Goal: Task Accomplishment & Management: Use online tool/utility

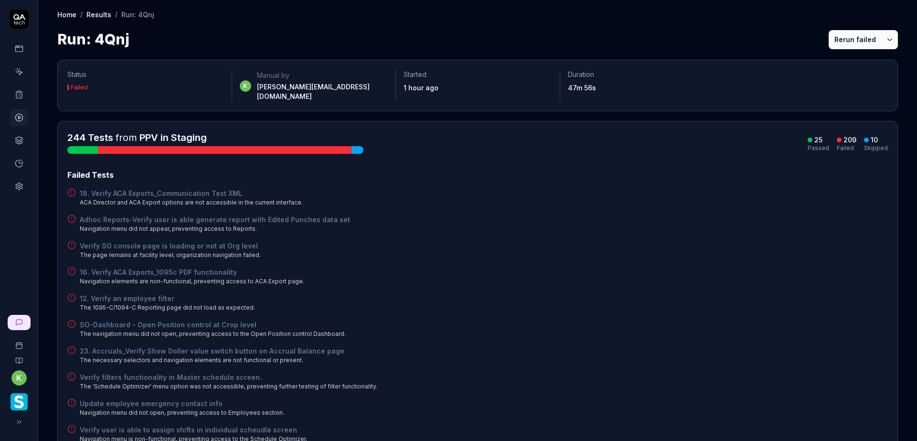
click at [834, 40] on button "Rerun failed" at bounding box center [855, 39] width 53 height 19
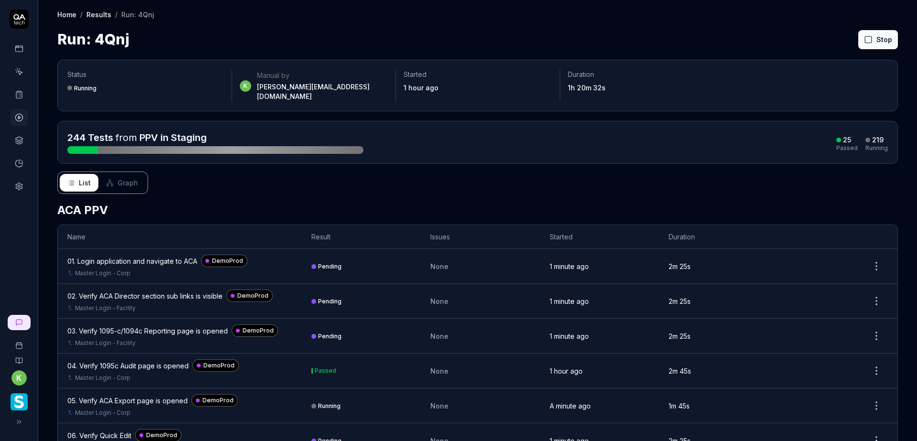
click at [457, 181] on div "List Graph" at bounding box center [477, 182] width 841 height 22
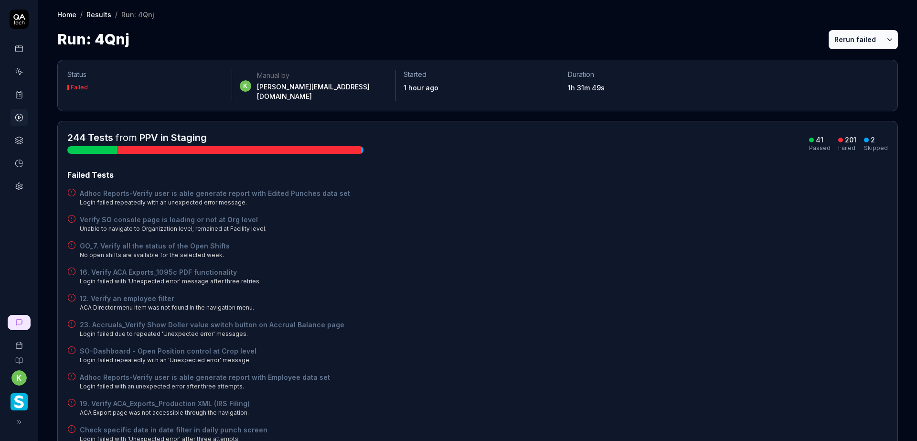
click at [513, 192] on div "Adhoc Reports-Verify user is able generate report with Edited Punches data set …" at bounding box center [477, 197] width 821 height 19
click at [839, 41] on button "Rerun failed" at bounding box center [855, 39] width 53 height 19
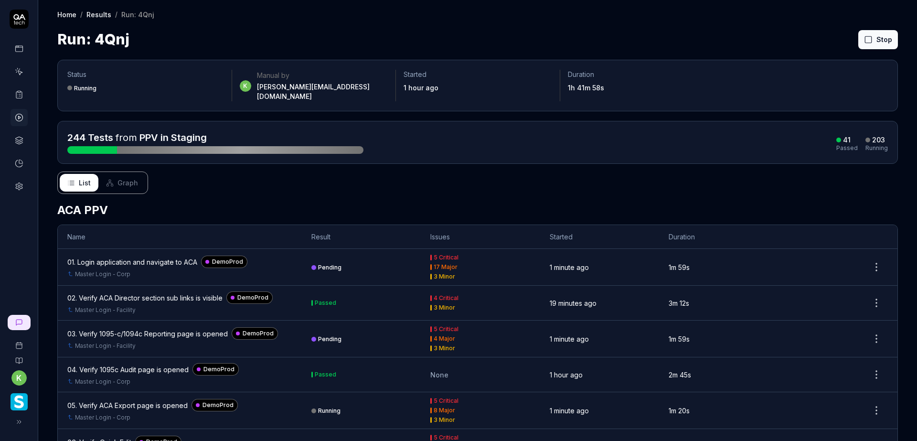
click at [18, 139] on icon at bounding box center [19, 140] width 9 height 9
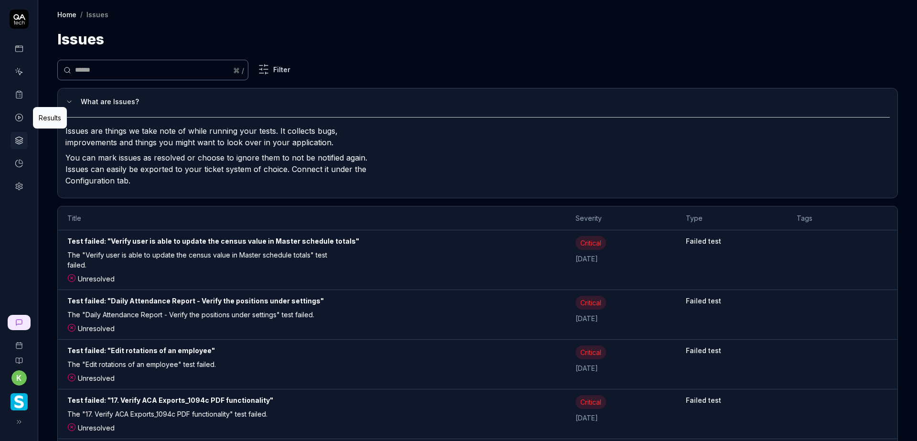
click at [16, 117] on icon at bounding box center [19, 117] width 9 height 9
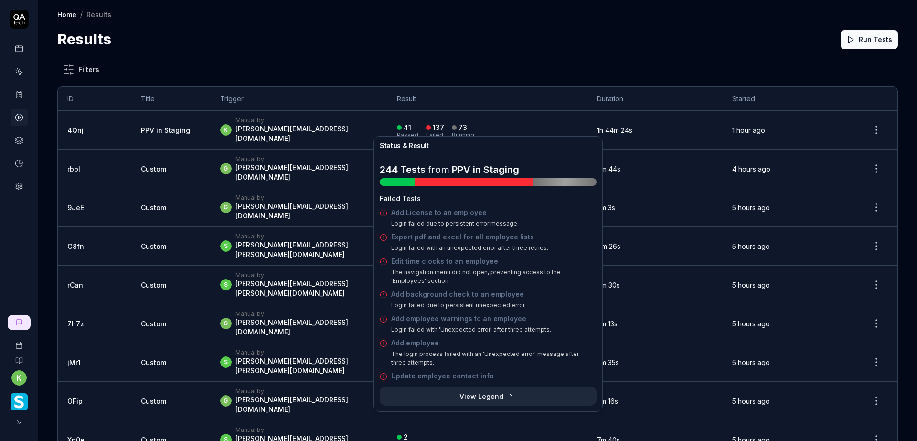
click at [419, 344] on link "Add employee" at bounding box center [415, 343] width 48 height 8
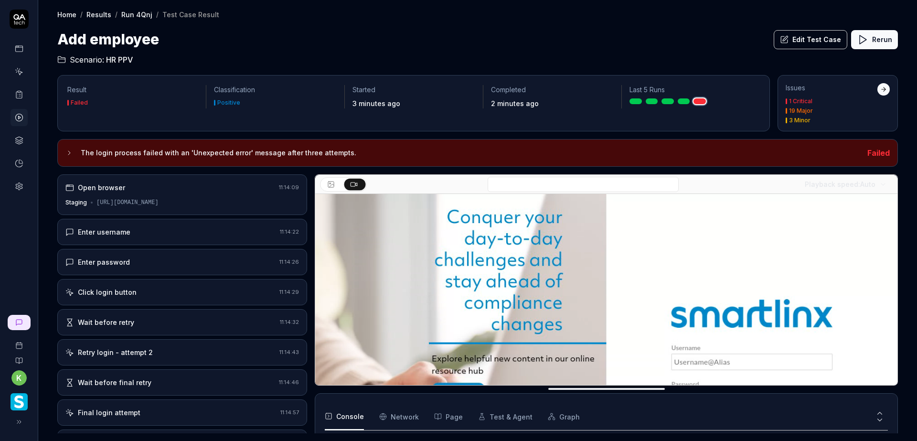
click at [189, 327] on div "Wait before retry 11:14:32" at bounding box center [182, 322] width 250 height 26
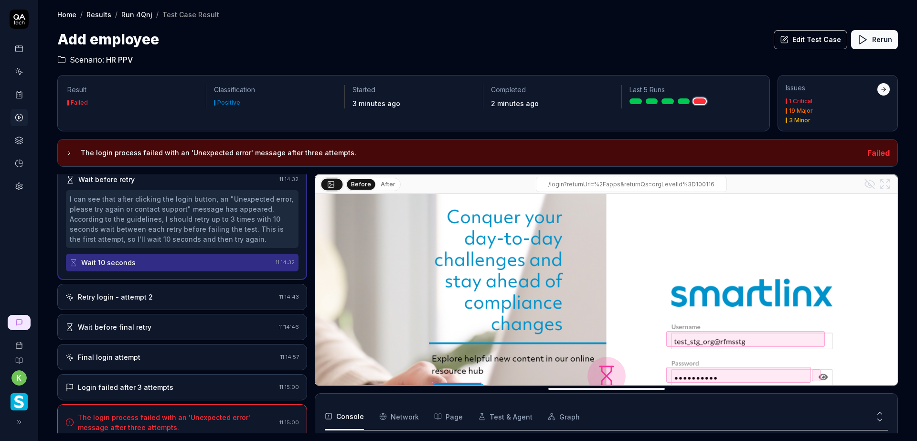
click at [191, 325] on div "Wait before final retry" at bounding box center [170, 327] width 210 height 10
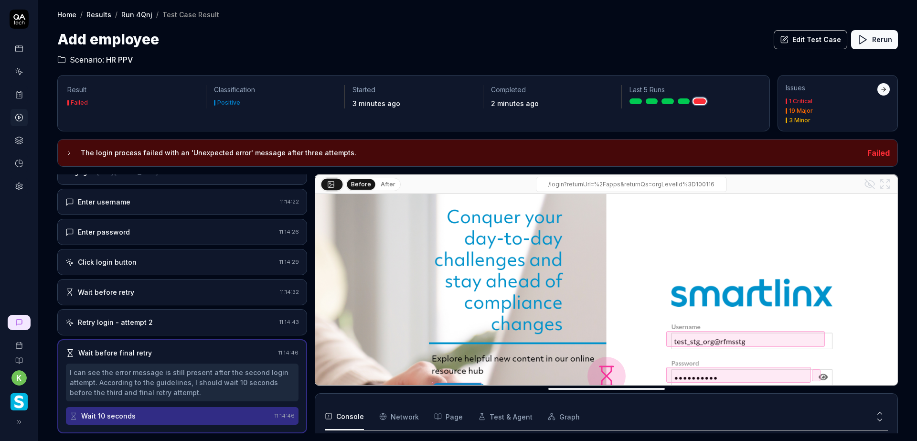
click at [593, 184] on input "/login?returnUrl=%2Fapps&returnQs=orgLevelId%3D100116" at bounding box center [631, 184] width 191 height 15
click at [800, 41] on button "Edit Test Case" at bounding box center [811, 39] width 74 height 19
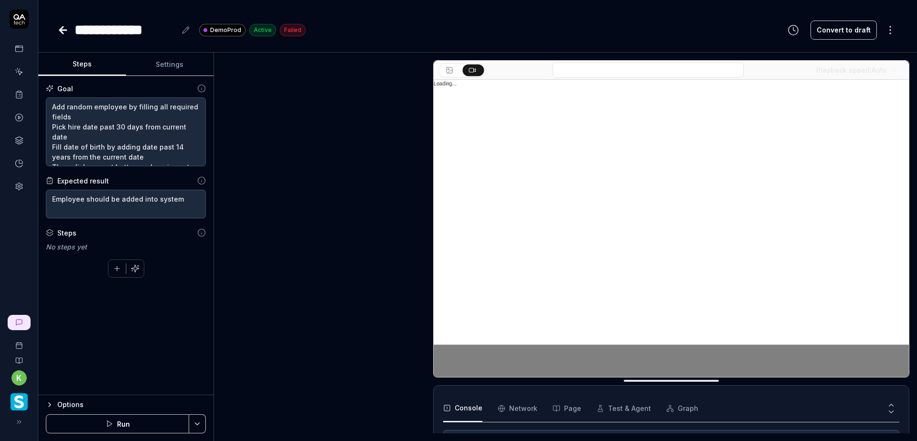
scroll to position [87, 0]
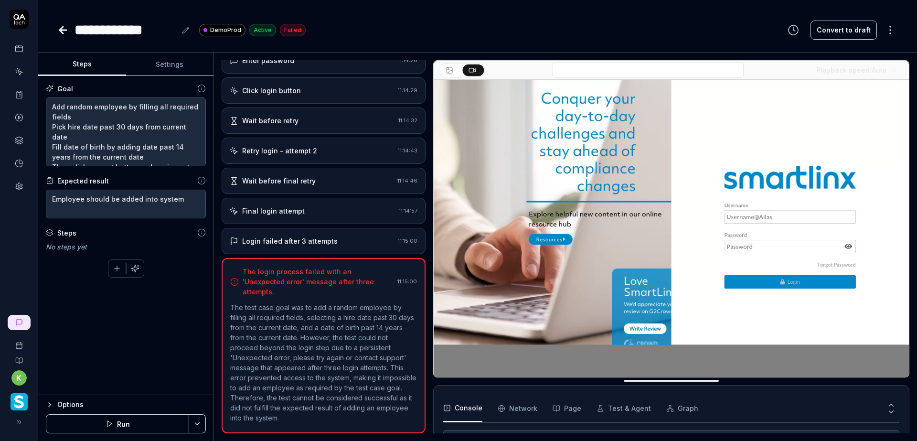
scroll to position [30, 0]
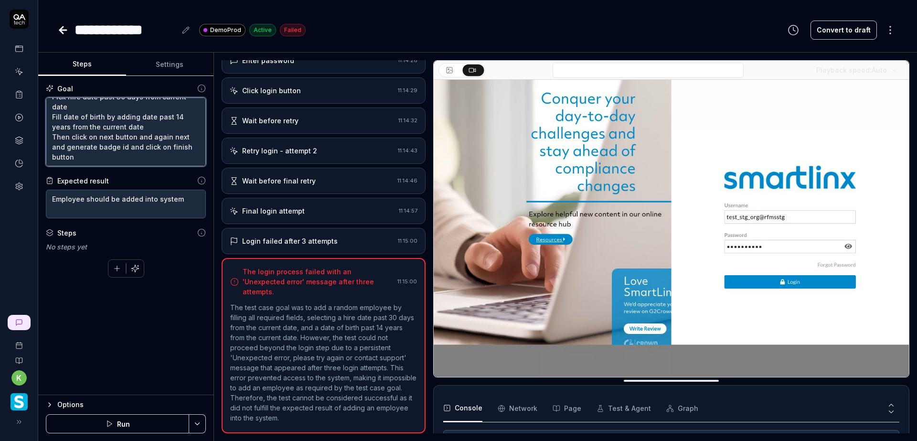
drag, startPoint x: 182, startPoint y: 138, endPoint x: 163, endPoint y: 120, distance: 26.4
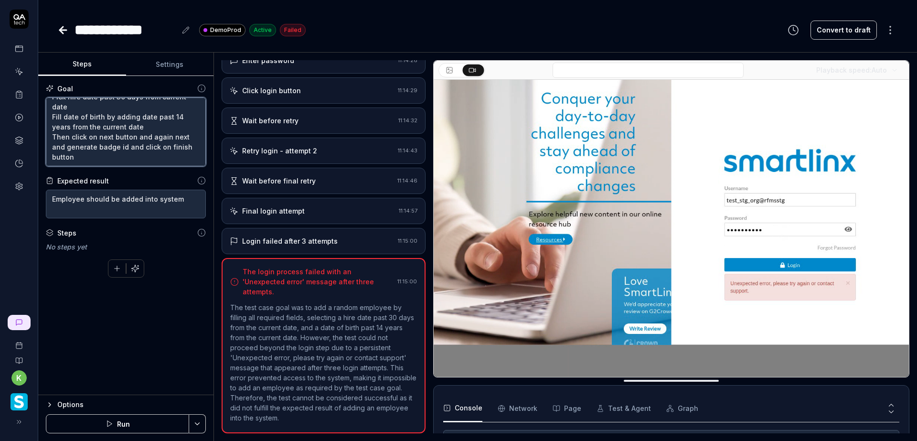
click at [163, 120] on textarea "Add random employee by filling all required fields Pick hire date past 30 days …" at bounding box center [126, 131] width 160 height 69
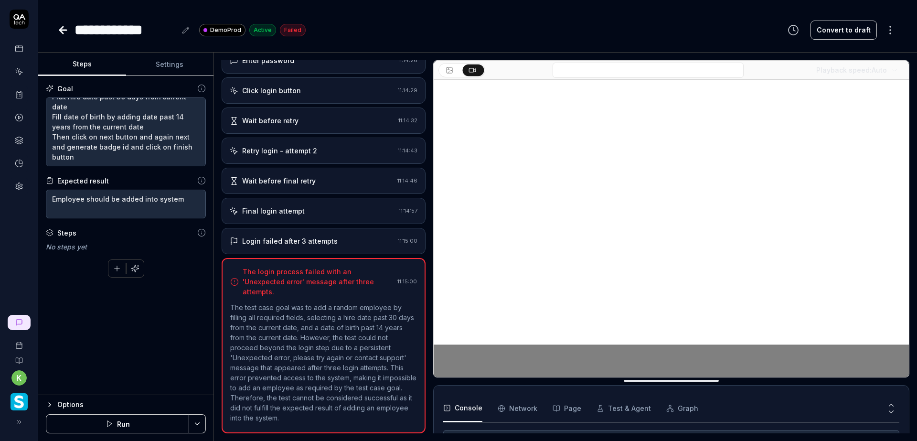
click at [63, 33] on icon at bounding box center [61, 30] width 3 height 7
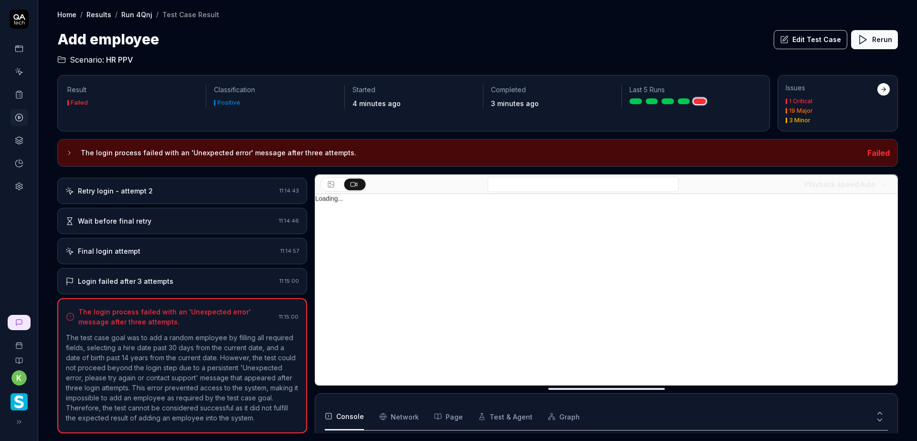
scroll to position [171, 0]
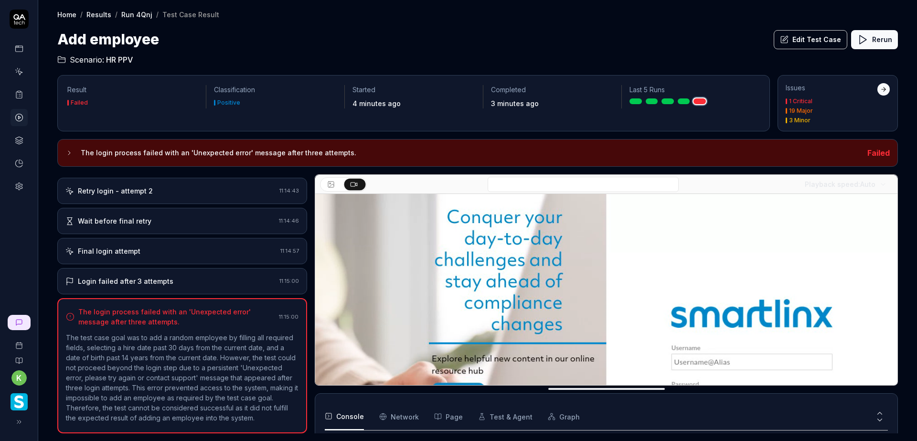
click at [129, 15] on link "Run 4Qnj" at bounding box center [136, 15] width 31 height 10
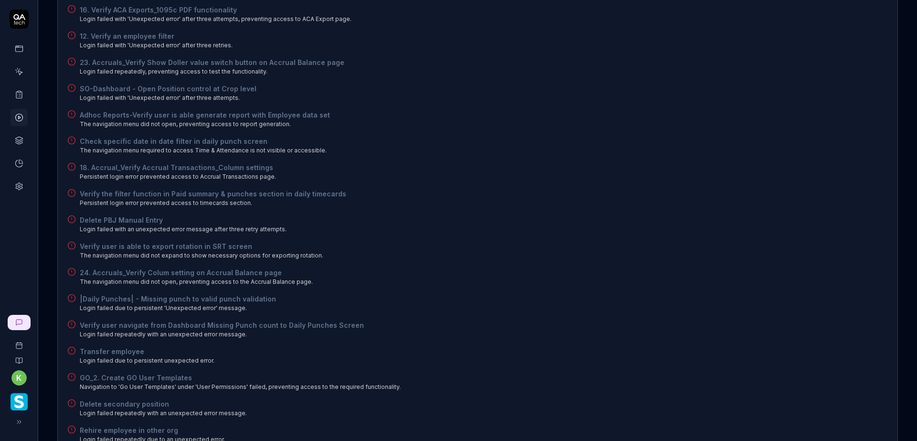
scroll to position [239, 0]
click at [116, 212] on h4 "Delete PBJ Manual Entry" at bounding box center [183, 217] width 207 height 10
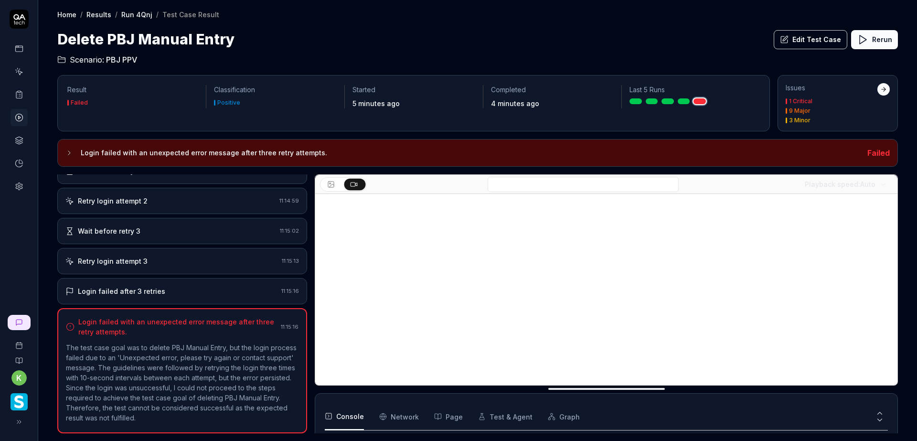
scroll to position [227, 0]
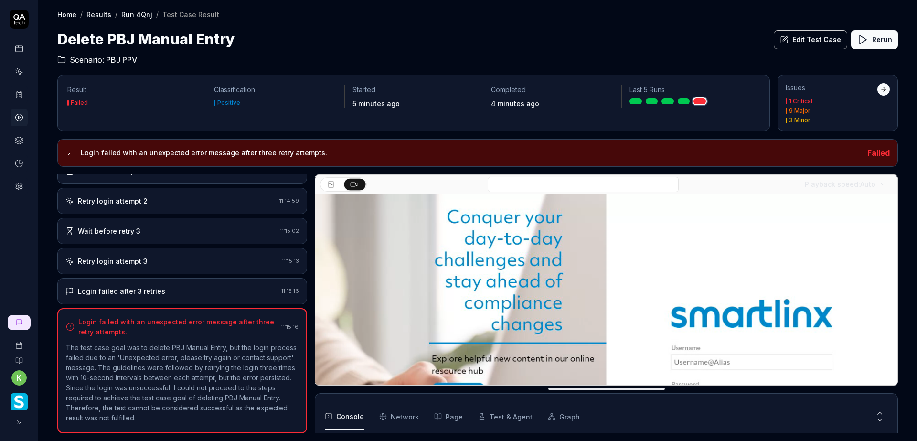
click at [821, 38] on button "Edit Test Case" at bounding box center [811, 39] width 74 height 19
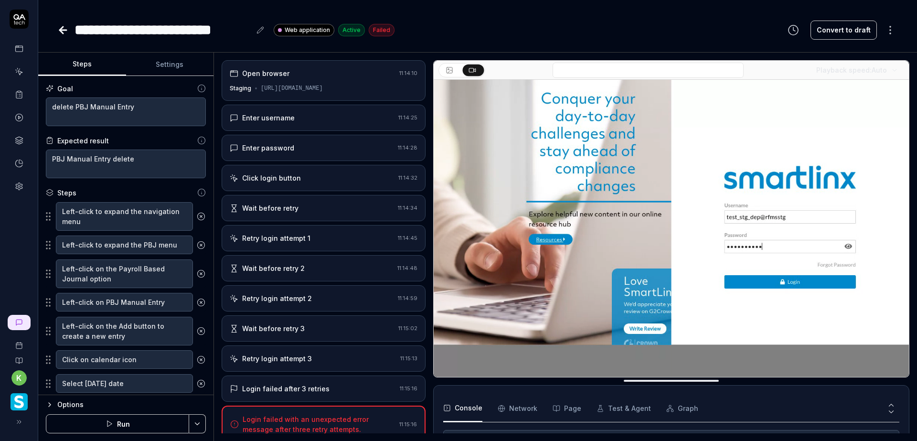
click at [321, 79] on div "Open browser 11:14:10 Staging https://v6-stg01.smartlinxsolutions.com/" at bounding box center [324, 80] width 204 height 41
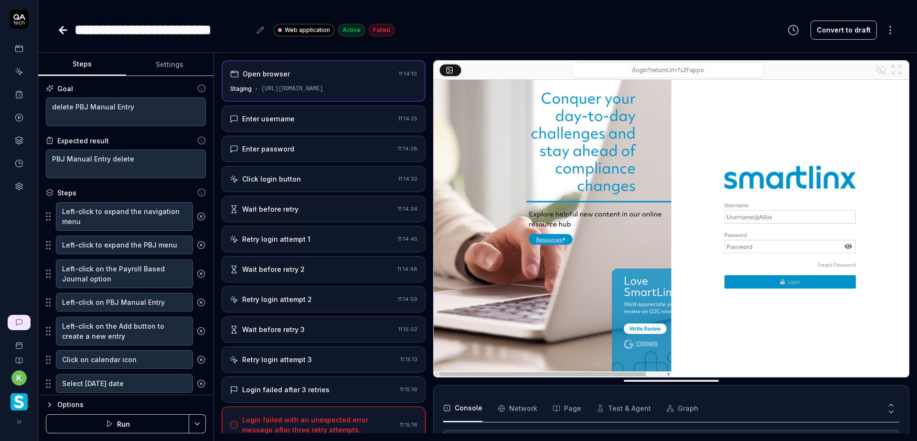
click at [318, 118] on div "Enter username" at bounding box center [312, 119] width 165 height 10
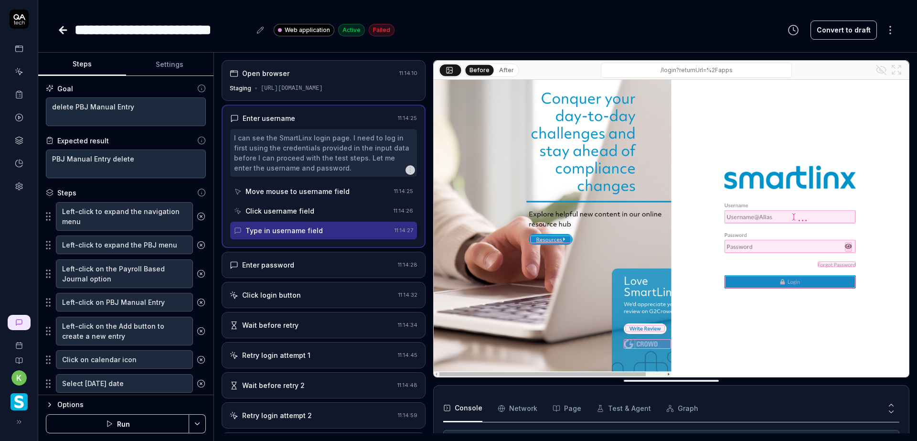
click at [332, 269] on div "Enter password" at bounding box center [312, 265] width 164 height 10
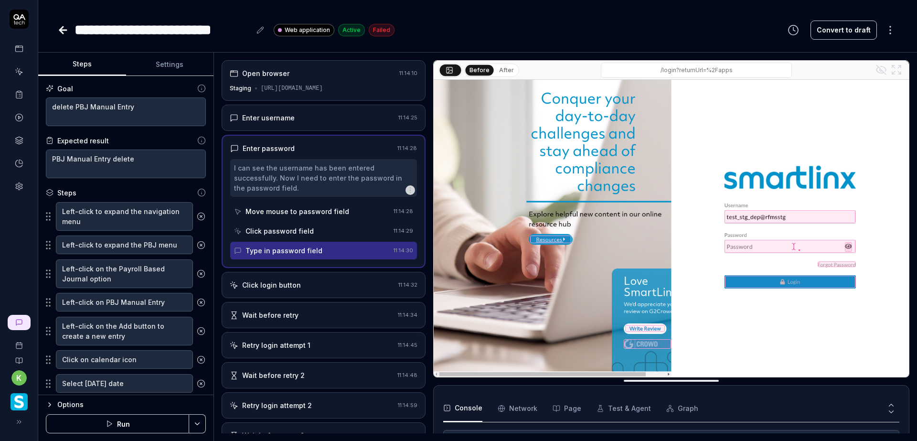
click at [327, 281] on div "Click login button" at bounding box center [312, 285] width 165 height 10
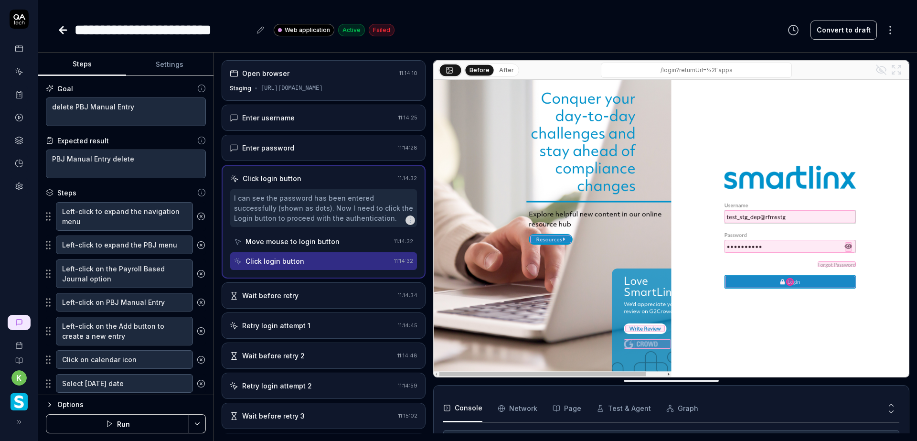
click at [501, 68] on button "After" at bounding box center [506, 70] width 22 height 11
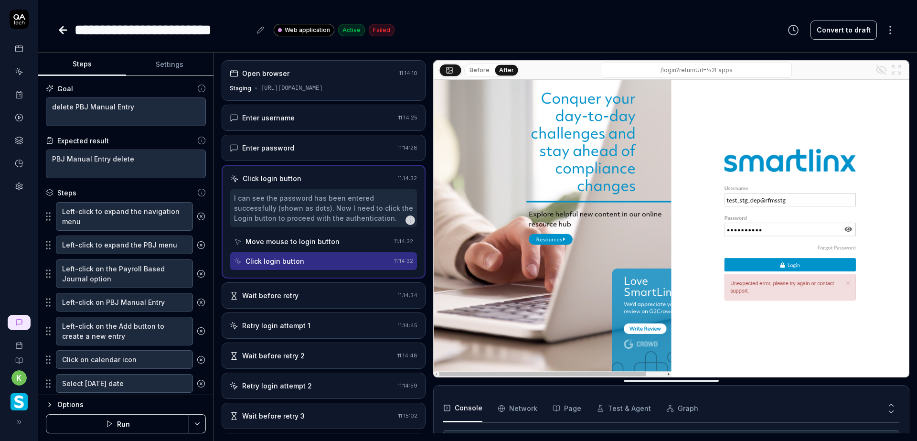
type textarea "*"
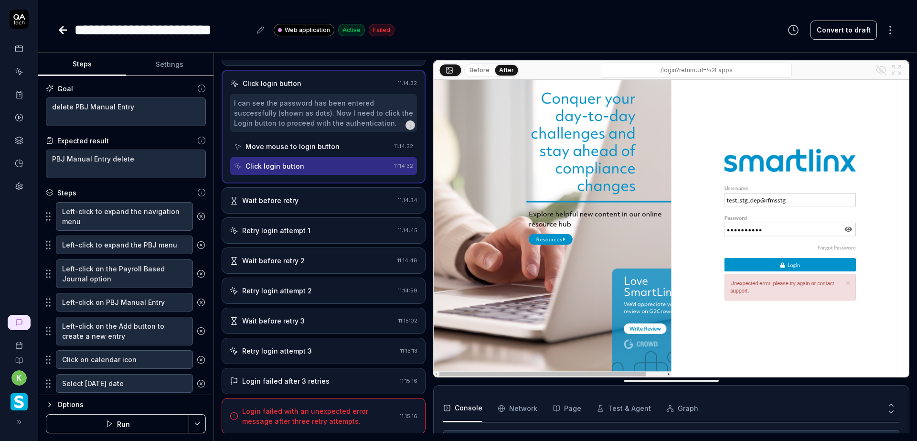
scroll to position [96, 0]
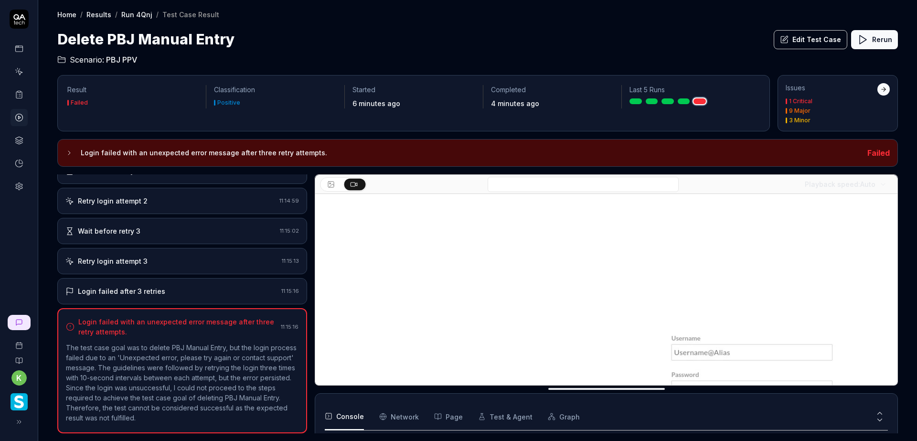
scroll to position [212, 0]
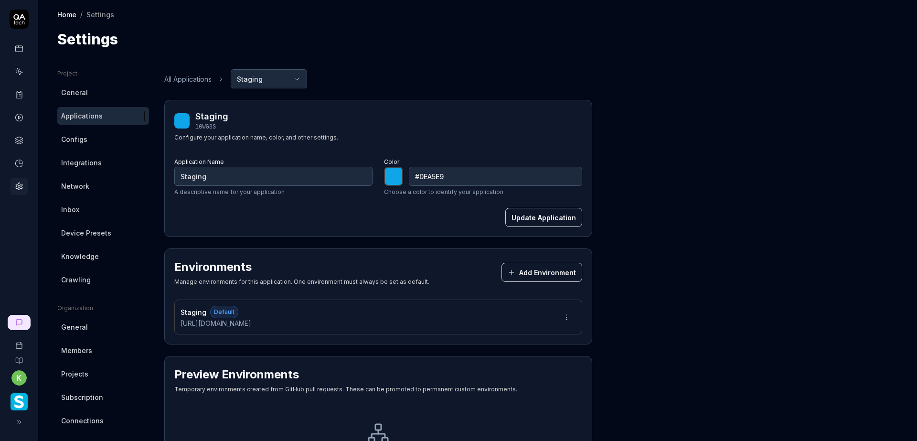
scroll to position [48, 0]
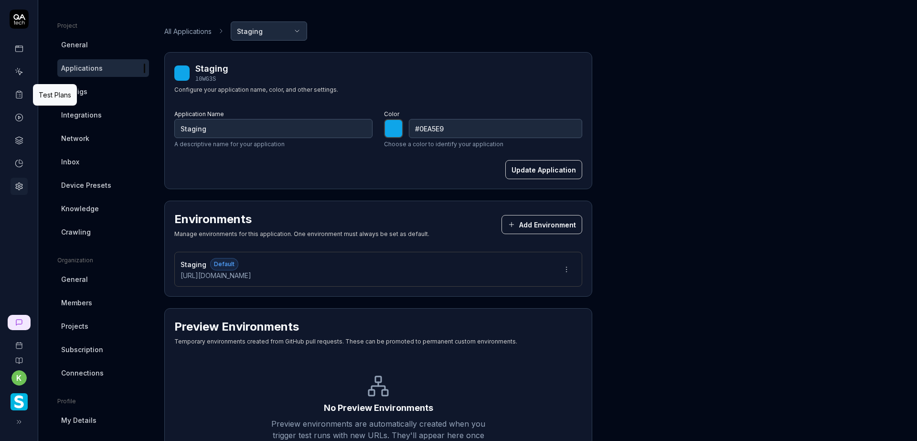
click at [17, 93] on icon at bounding box center [19, 94] width 9 height 9
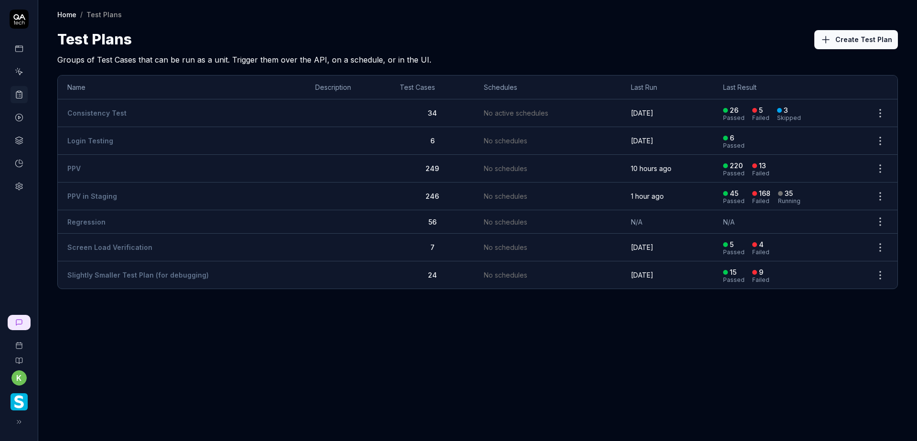
click at [108, 169] on td "PPV" at bounding box center [182, 169] width 248 height 28
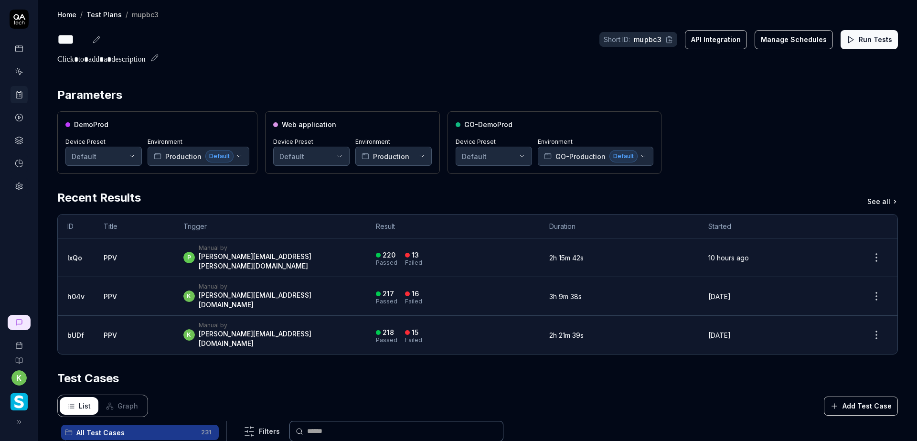
click at [858, 39] on button "Run Tests" at bounding box center [869, 39] width 57 height 19
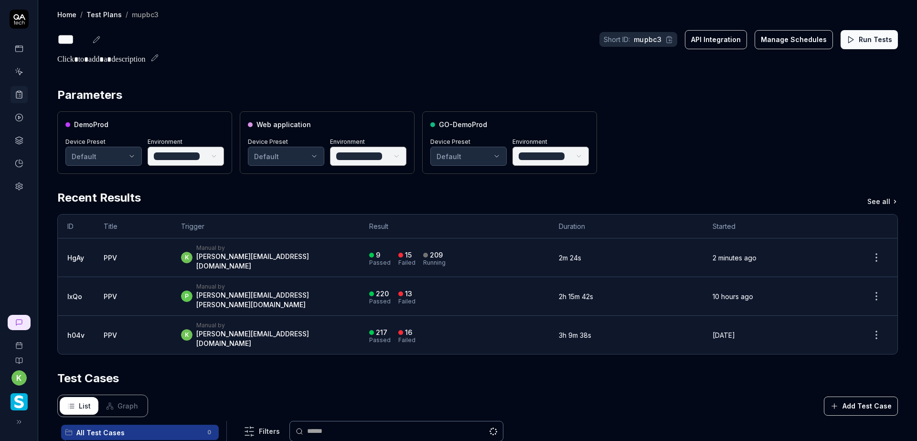
click at [499, 250] on div "9 Passed 15 Failed 209 Running" at bounding box center [454, 258] width 171 height 16
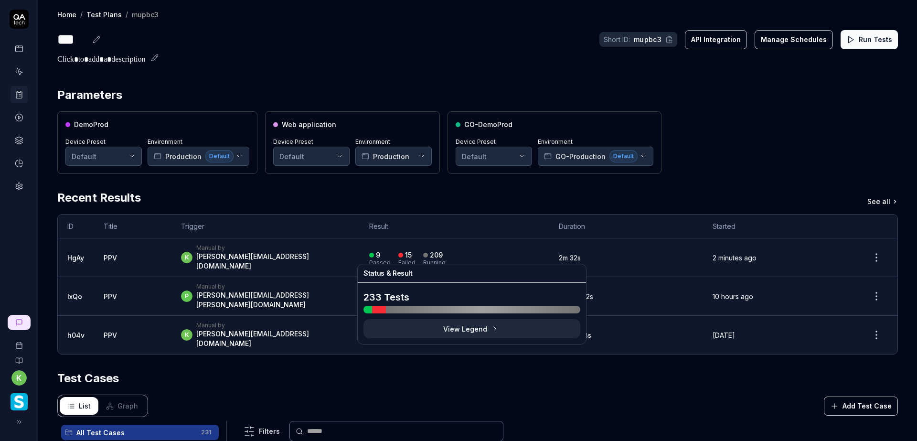
click at [443, 252] on div "209" at bounding box center [436, 255] width 13 height 9
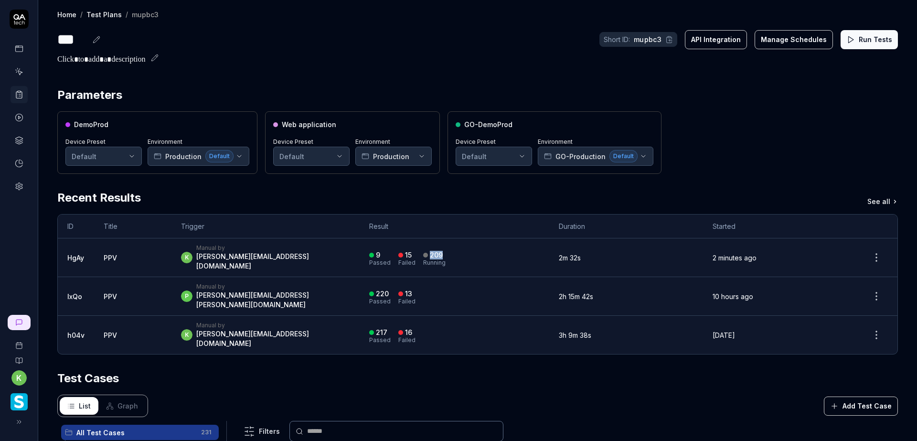
click at [443, 251] on div "209" at bounding box center [436, 255] width 13 height 9
click at [483, 250] on div "9 Passed 15 Failed 209 Running" at bounding box center [454, 258] width 171 height 16
click at [298, 249] on div "k Manual by kevin.opolin@smartlinx.com" at bounding box center [265, 257] width 169 height 27
click at [312, 258] on div "k Manual by kevin.opolin@smartlinx.com" at bounding box center [265, 257] width 169 height 27
click at [524, 251] on div "16 Passed 16 Failed 201 Running" at bounding box center [454, 258] width 171 height 16
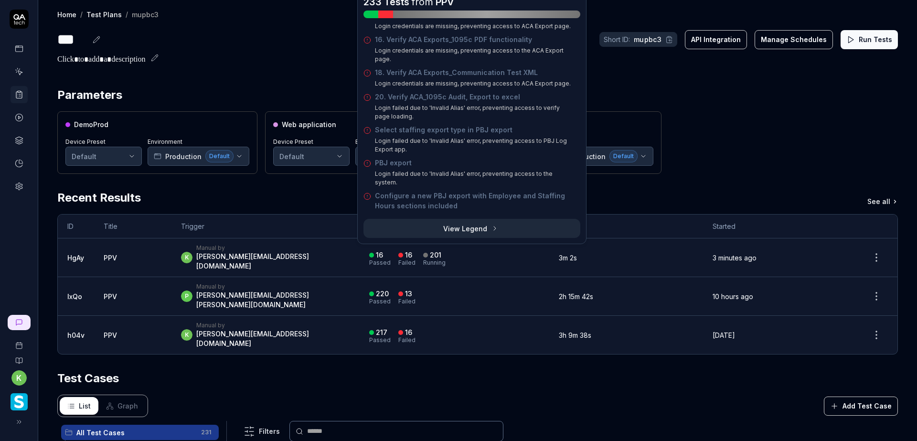
scroll to position [191, 0]
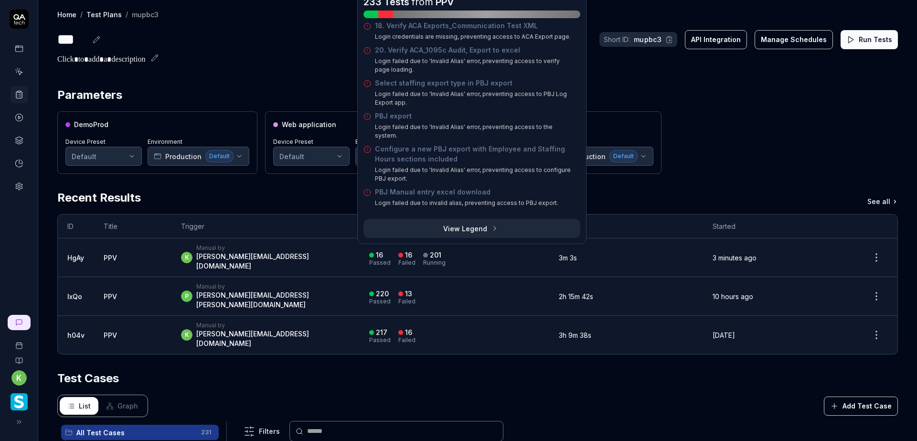
click at [687, 180] on div "Parameters DemoProd Device Preset Default Environment Production Default Web ap…" at bounding box center [477, 378] width 841 height 584
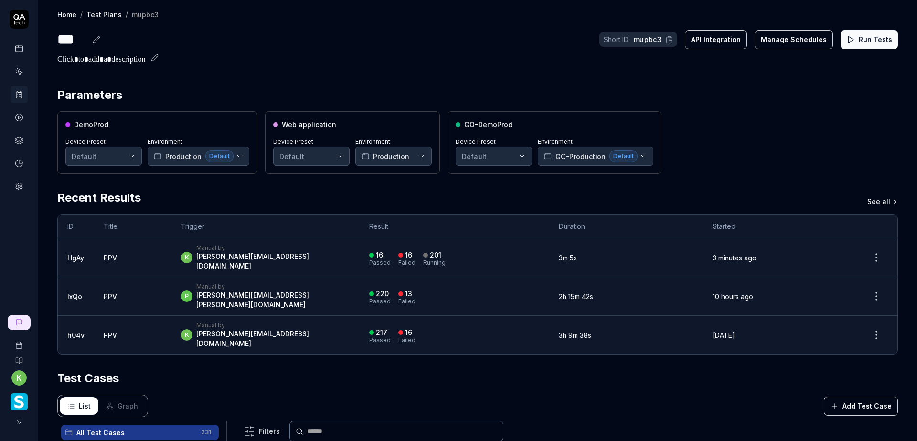
click at [144, 246] on td "PPV" at bounding box center [132, 257] width 77 height 39
click at [140, 249] on td "PPV" at bounding box center [132, 257] width 77 height 39
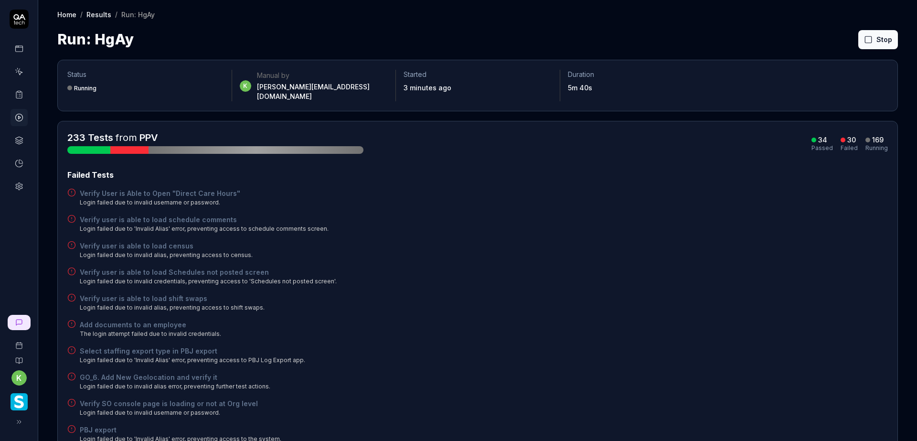
click at [618, 29] on div "Run: HgAy Stop" at bounding box center [477, 39] width 841 height 21
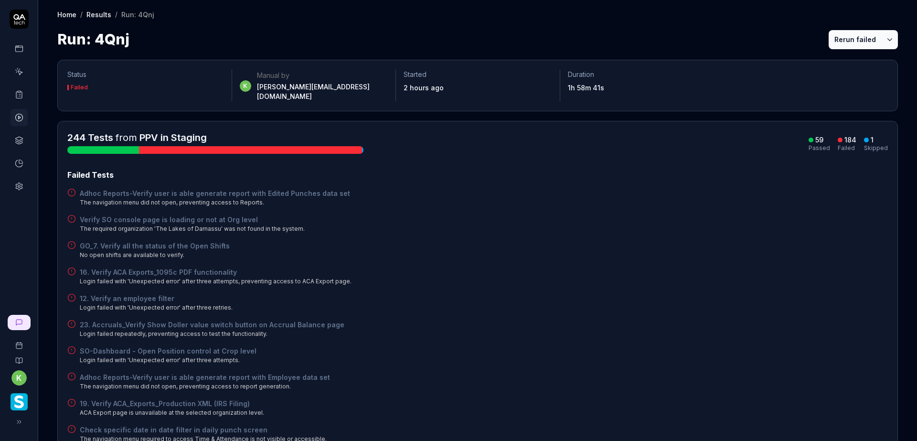
click at [838, 37] on button "Rerun failed" at bounding box center [855, 39] width 53 height 19
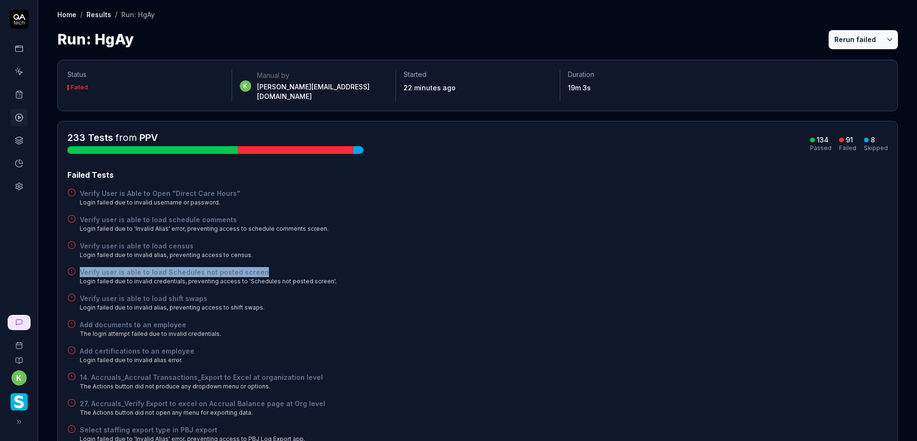
click at [843, 42] on button "Rerun failed" at bounding box center [855, 39] width 53 height 19
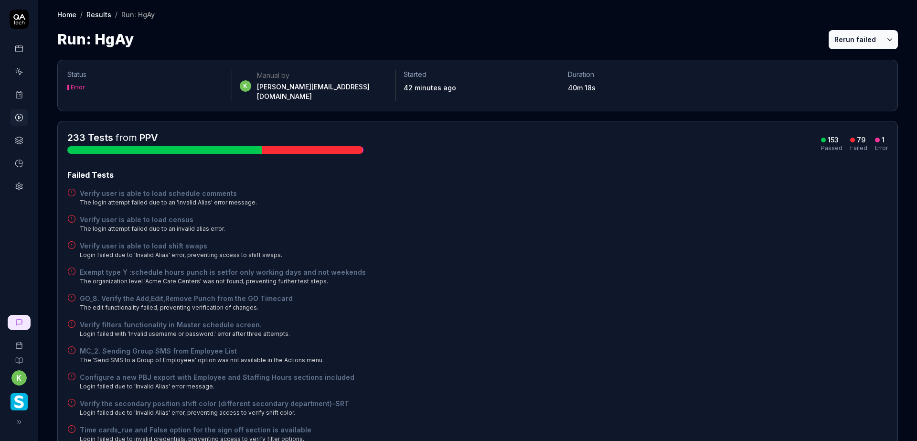
click at [851, 40] on button "Rerun failed" at bounding box center [855, 39] width 53 height 19
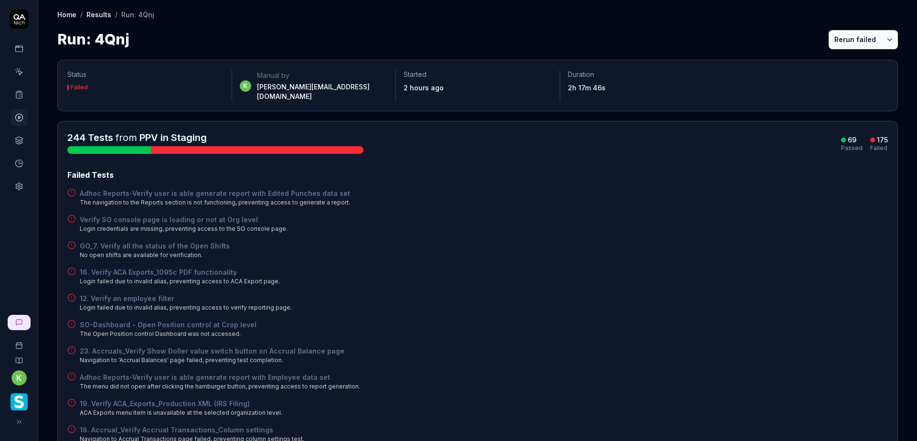
drag, startPoint x: 683, startPoint y: 153, endPoint x: 671, endPoint y: 164, distance: 16.2
click at [829, 43] on button "Rerun failed" at bounding box center [855, 39] width 53 height 19
click at [349, 27] on div "Home / Results / Run: 4Qnj Home / Results / Run: 4Qnj Run: 4Qnj Rerun failed" at bounding box center [477, 25] width 879 height 50
click at [465, 224] on div "Verify SO console page is loading or not at Org level Login credentials are mis…" at bounding box center [477, 223] width 821 height 19
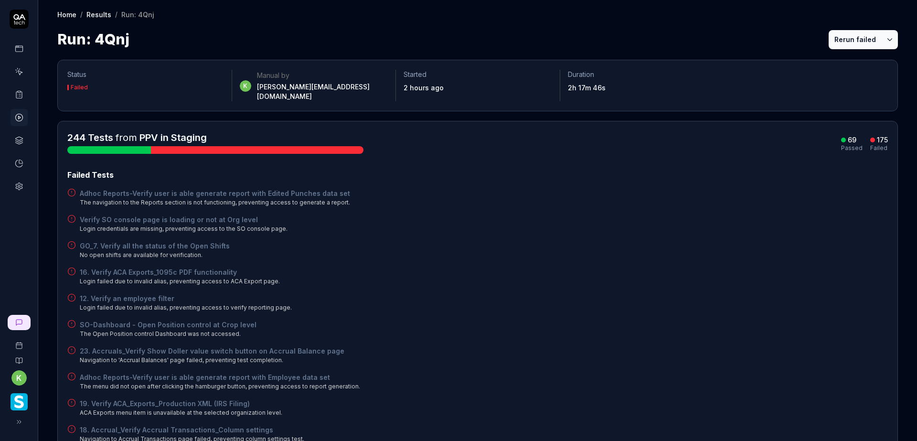
click at [842, 33] on button "Rerun failed" at bounding box center [855, 39] width 53 height 19
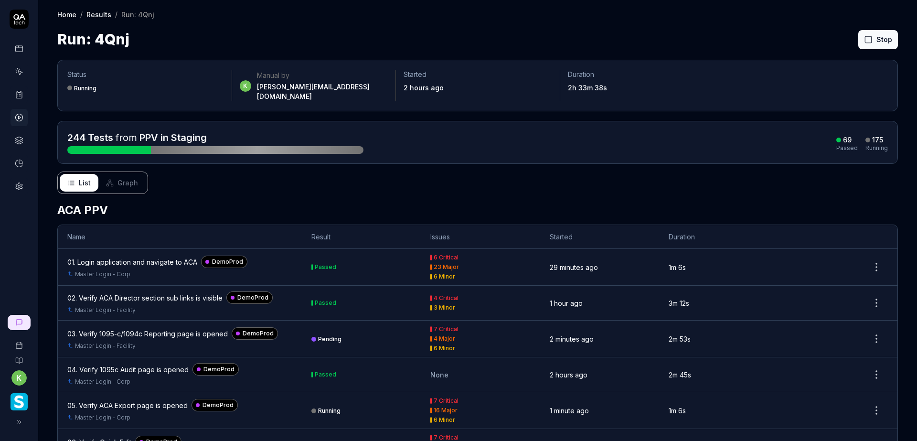
click at [711, 30] on div "Run: 4Qnj Stop" at bounding box center [477, 39] width 841 height 21
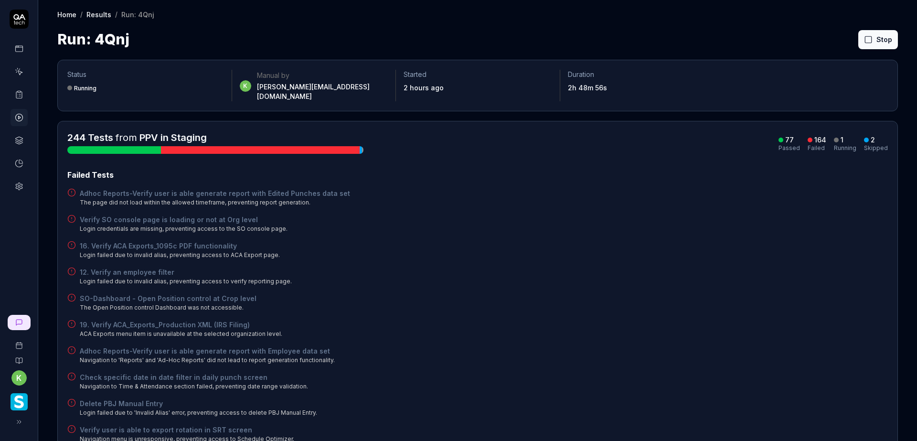
click at [843, 35] on button "Rerun failed" at bounding box center [855, 39] width 53 height 19
click at [630, 215] on div "Verify SO console page is loading or not at Org level Login credentials are mis…" at bounding box center [477, 223] width 821 height 19
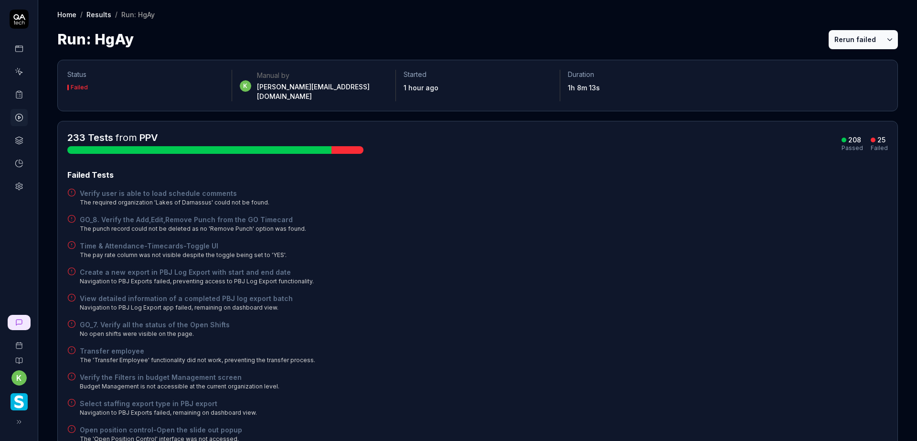
click at [838, 37] on button "Rerun failed" at bounding box center [855, 39] width 53 height 19
click at [629, 188] on div "Verify user is able to load schedule comments The required organization 'Lakes …" at bounding box center [477, 197] width 821 height 19
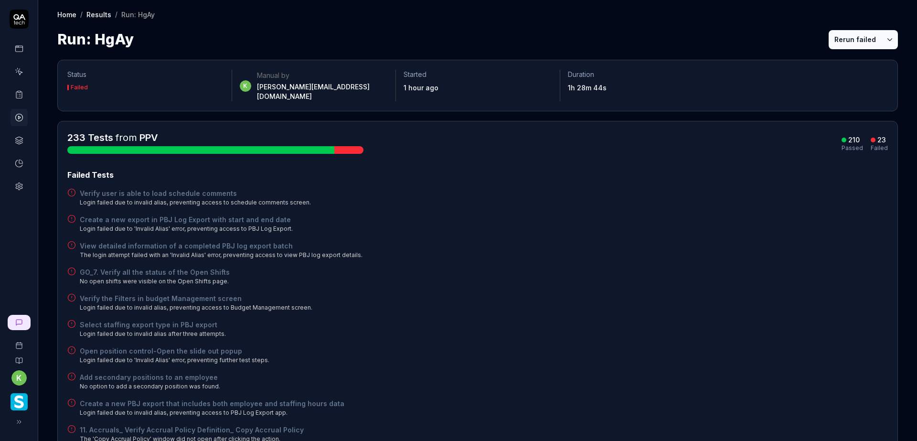
click at [844, 38] on button "Rerun failed" at bounding box center [855, 39] width 53 height 19
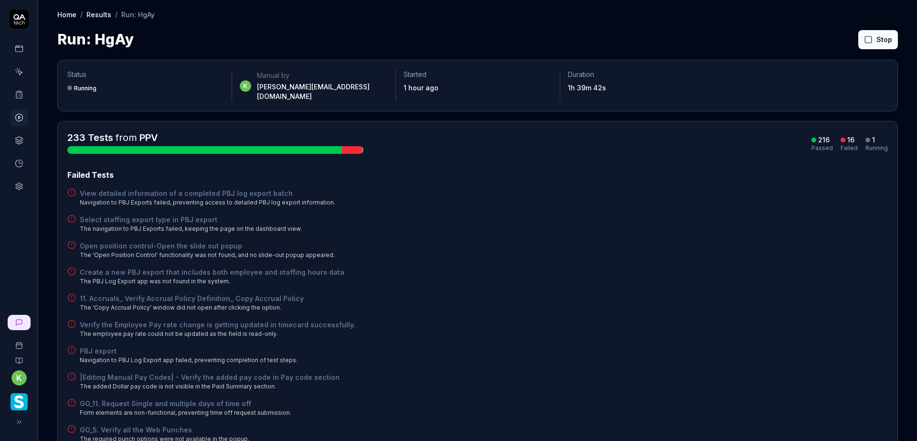
click at [864, 38] on icon at bounding box center [868, 39] width 9 height 9
click at [754, 39] on div "Run: HgAy Stop" at bounding box center [477, 39] width 841 height 21
click at [844, 34] on button "Rerun failed" at bounding box center [855, 39] width 53 height 19
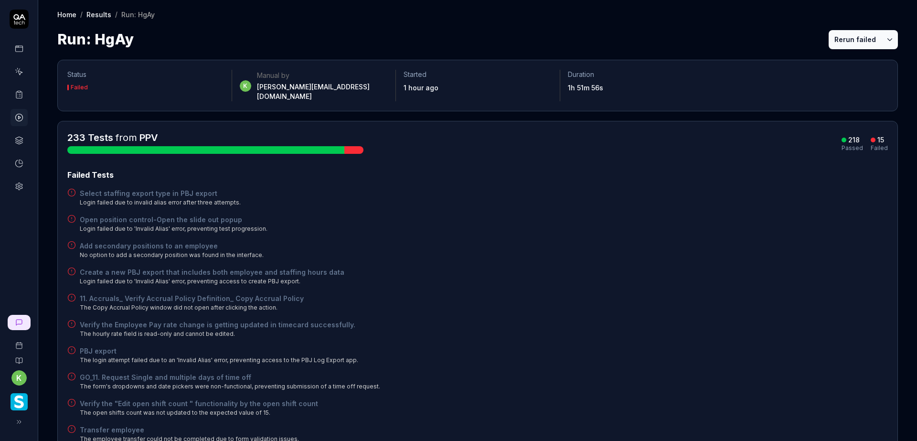
click at [836, 42] on button "Rerun failed" at bounding box center [855, 39] width 53 height 19
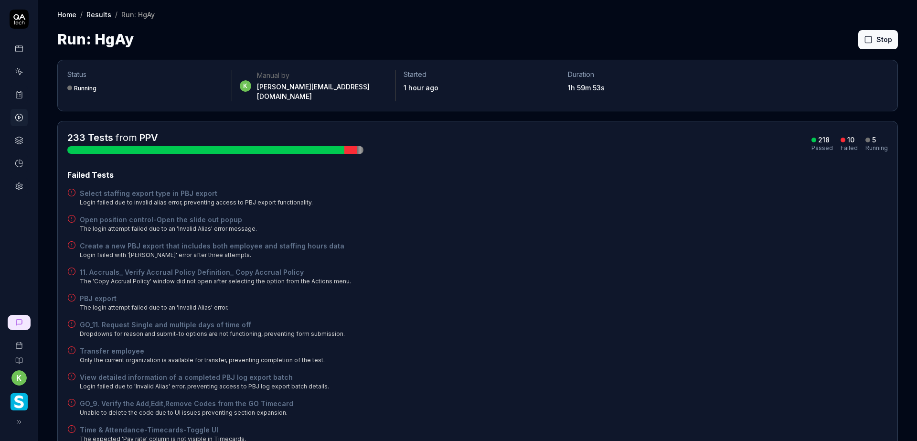
click at [718, 249] on div "Create a new PBJ export that includes both employee and staffing hours data Log…" at bounding box center [477, 250] width 821 height 19
click at [713, 307] on div "Failed Tests Select staffing export type in PBJ export Login failed due to inva…" at bounding box center [477, 306] width 821 height 274
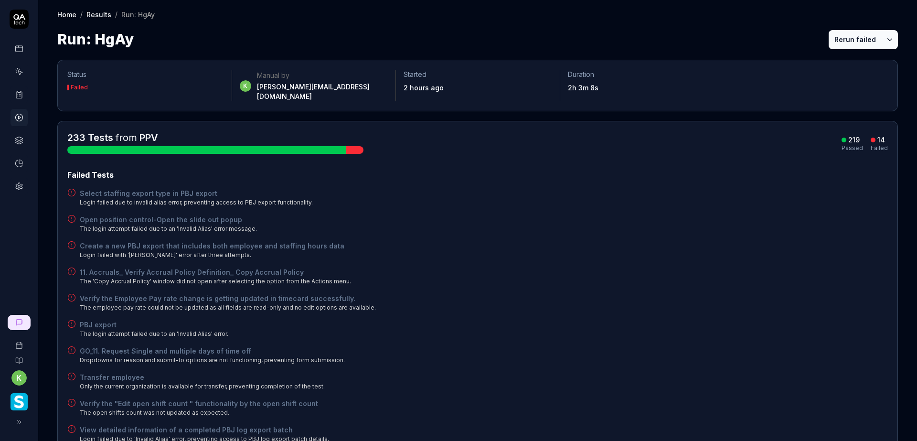
click at [634, 269] on div "11. Accruals_ Verify Accrual Policy Definition_ Copy Accrual Policy The 'Copy A…" at bounding box center [477, 276] width 821 height 19
click at [575, 220] on div "Open position control-Open the slide out popup The login attempt failed due to …" at bounding box center [477, 223] width 821 height 19
click at [845, 38] on button "Rerun failed" at bounding box center [855, 39] width 53 height 19
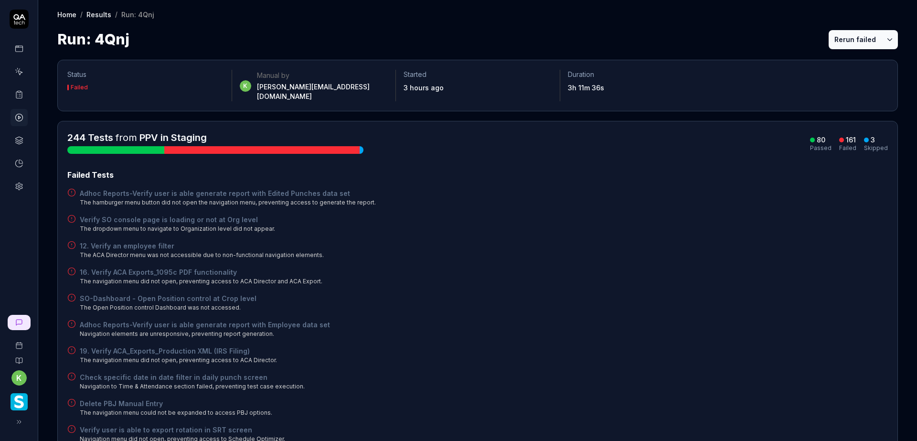
click at [842, 35] on button "Rerun failed" at bounding box center [855, 39] width 53 height 19
click at [603, 267] on div "16. Verify ACA Exports_1095c PDF functionality The navigation menu did not open…" at bounding box center [477, 276] width 821 height 19
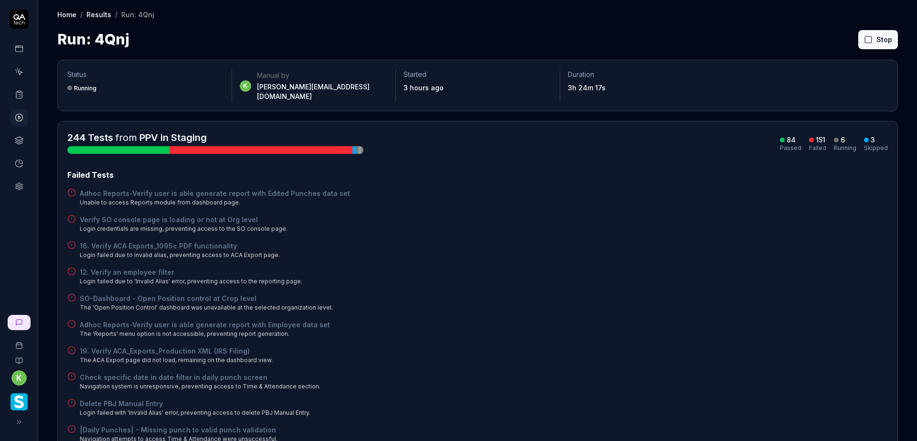
click at [188, 241] on h4 "16. Verify ACA Exports_1095c PDF functionality" at bounding box center [180, 246] width 200 height 10
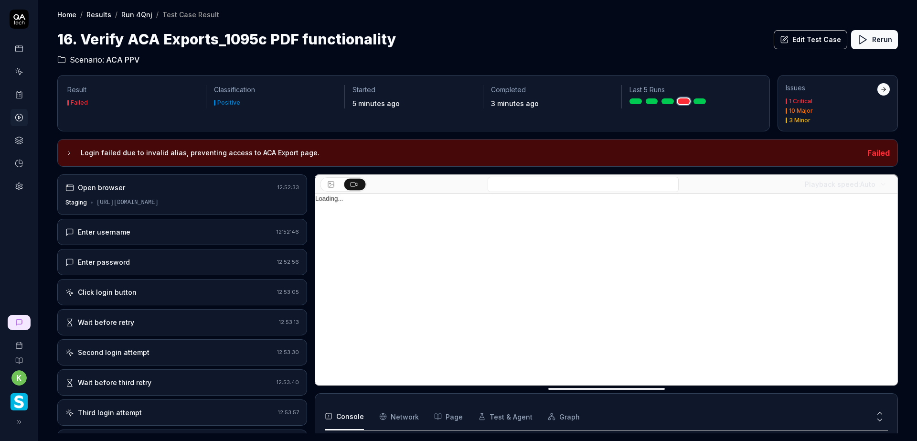
click at [219, 194] on div "Open browser 12:52:33 Staging https://v6-stg01.smartlinxsolutions.com/" at bounding box center [182, 194] width 250 height 41
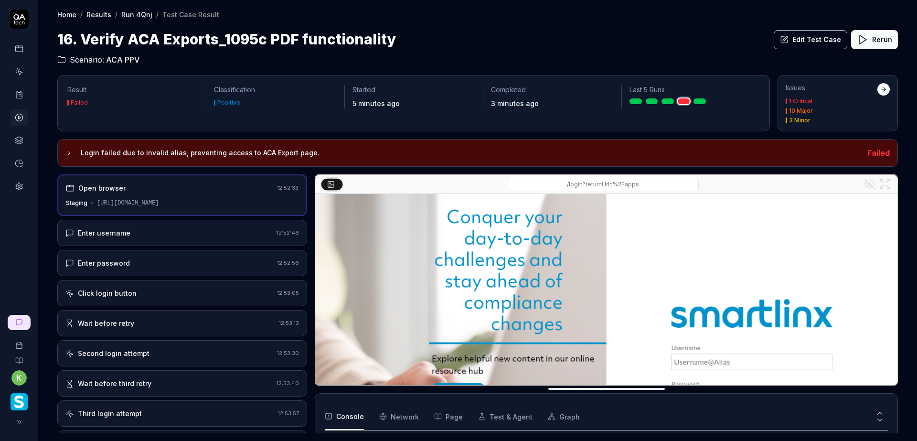
click at [224, 230] on div "Enter username" at bounding box center [168, 233] width 207 height 10
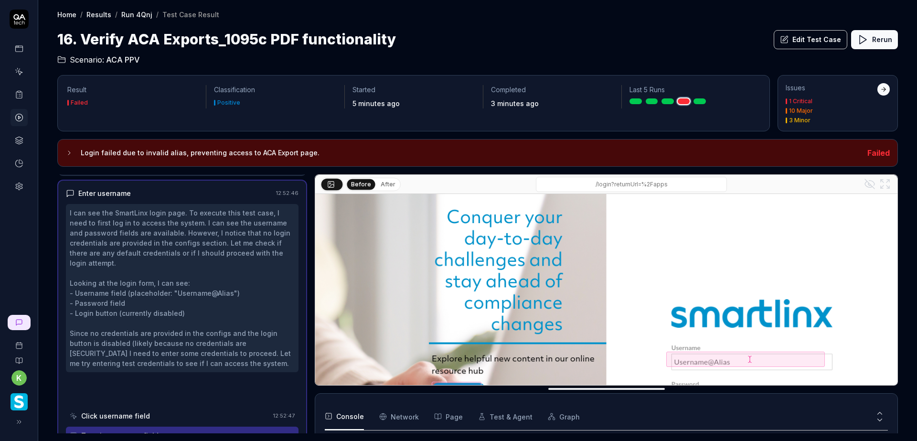
scroll to position [49, 0]
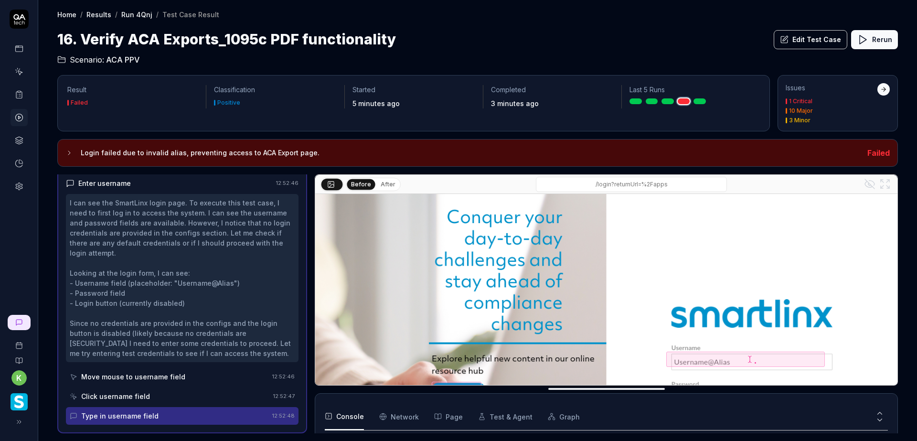
click at [386, 185] on button "After" at bounding box center [388, 184] width 22 height 11
click at [797, 36] on button "Edit Test Case" at bounding box center [811, 39] width 74 height 19
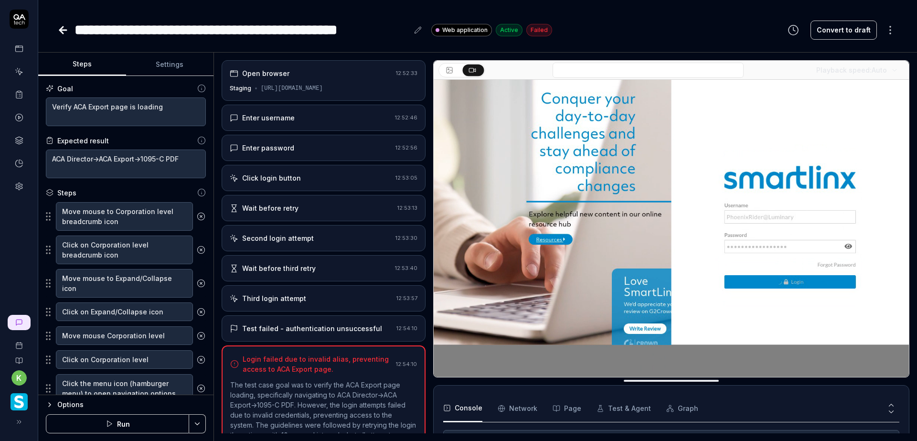
type textarea "*"
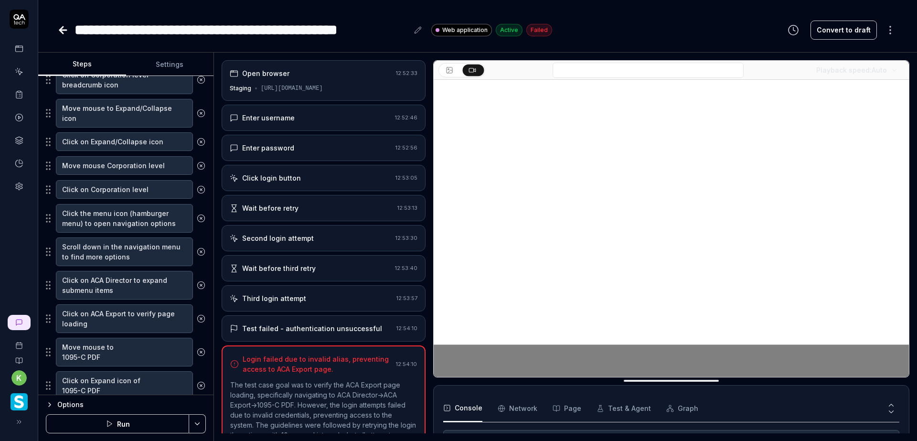
scroll to position [191, 0]
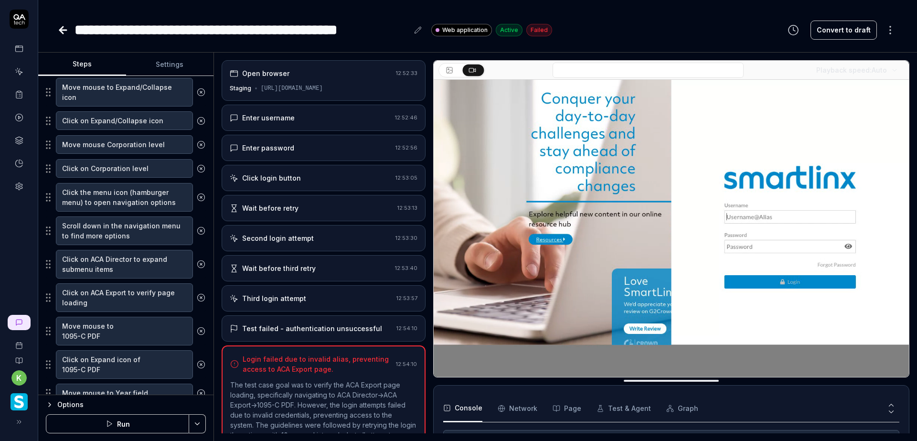
click at [60, 32] on icon at bounding box center [62, 29] width 11 height 11
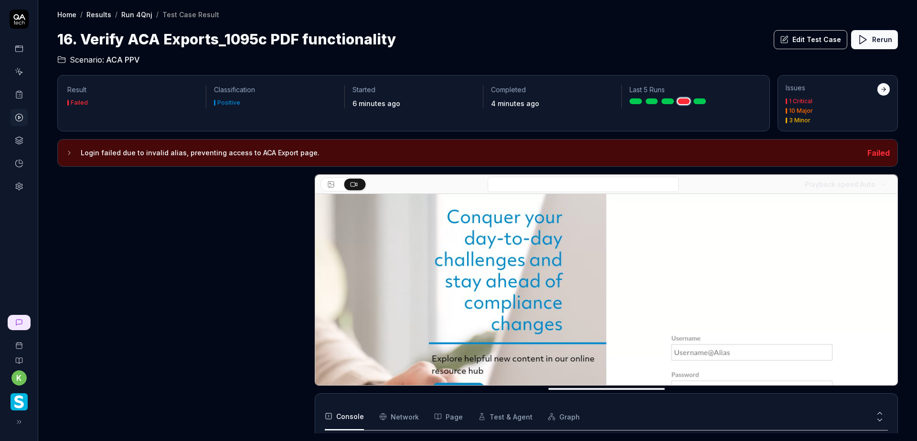
scroll to position [171, 0]
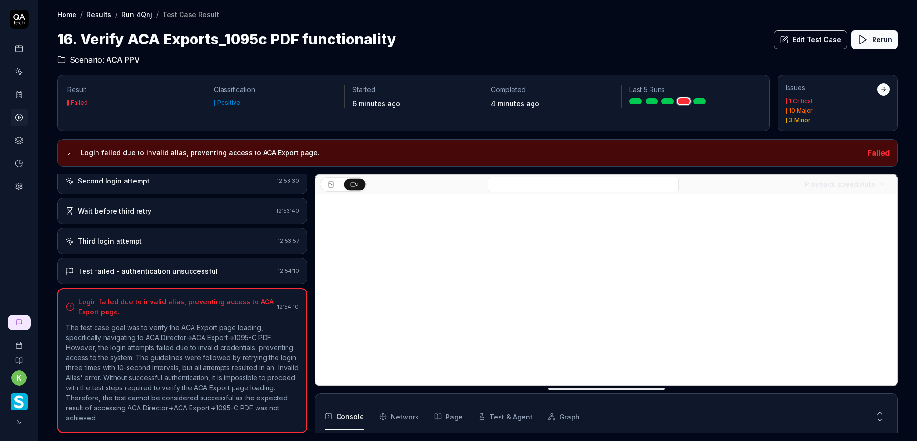
click at [133, 12] on link "Run 4Qnj" at bounding box center [136, 15] width 31 height 10
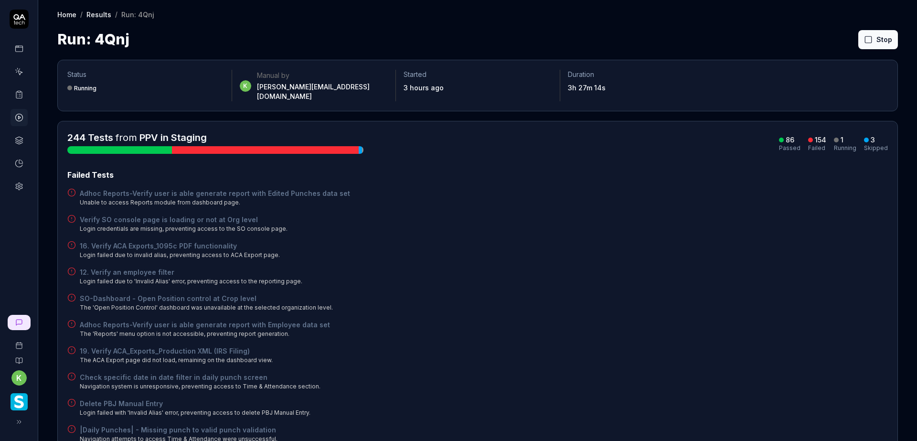
click at [789, 246] on div "16. Verify ACA Exports_1095c PDF functionality Login failed due to invalid alia…" at bounding box center [477, 250] width 821 height 19
click at [738, 293] on div "SO-Dashboard - Open Position control at Crop level The 'Open Position Control' …" at bounding box center [477, 302] width 821 height 19
drag, startPoint x: 739, startPoint y: 317, endPoint x: 745, endPoint y: 316, distance: 5.3
click at [741, 320] on div "Adhoc Reports-Verify user is able generate report with Employee data set The 'R…" at bounding box center [477, 329] width 821 height 19
click at [647, 245] on div "16. Verify ACA Exports_1095c PDF functionality Login failed due to invalid alia…" at bounding box center [477, 250] width 821 height 19
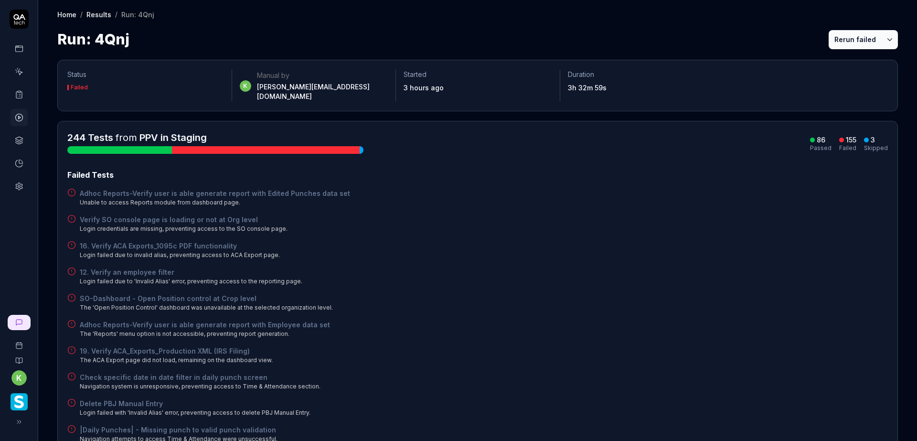
drag, startPoint x: 670, startPoint y: 231, endPoint x: 695, endPoint y: 204, distance: 36.5
click at [849, 33] on button "Rerun failed" at bounding box center [855, 39] width 53 height 19
click at [846, 39] on button "Rerun failed" at bounding box center [855, 39] width 53 height 19
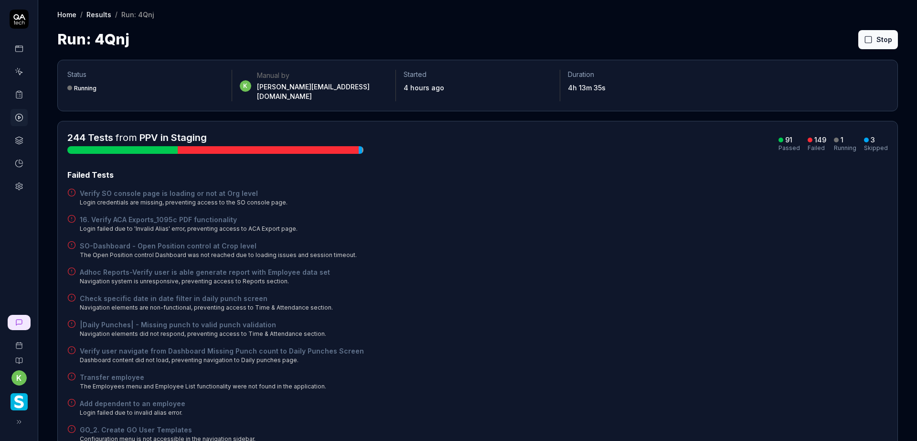
click at [752, 214] on div "16. Verify ACA Exports_1095c PDF functionality Login failed due to 'Invalid Ali…" at bounding box center [477, 223] width 821 height 19
click at [848, 45] on button "Rerun failed" at bounding box center [855, 39] width 53 height 19
click at [636, 169] on div "Failed Tests" at bounding box center [477, 174] width 821 height 11
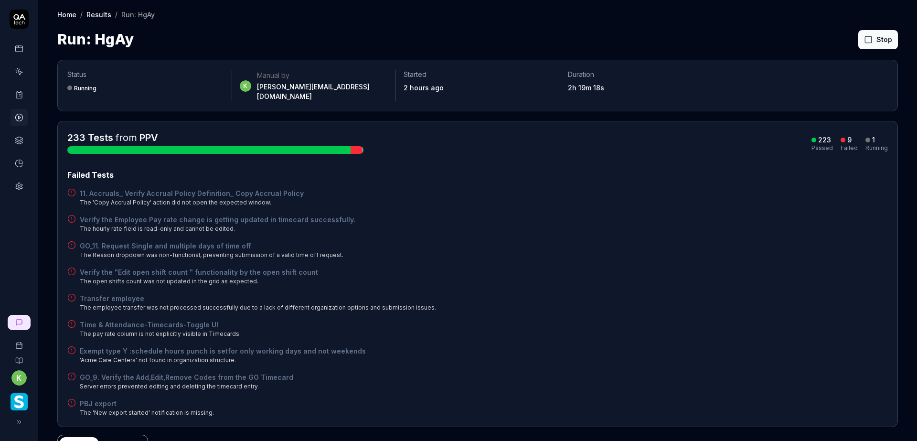
click at [538, 222] on div "Verify the Employee Pay rate change is getting updated in timecard successfully…" at bounding box center [477, 223] width 821 height 19
click at [681, 201] on div "Failed Tests 11. Accruals_ Verify Accrual Policy Definition_ Copy Accrual Polic…" at bounding box center [477, 293] width 821 height 248
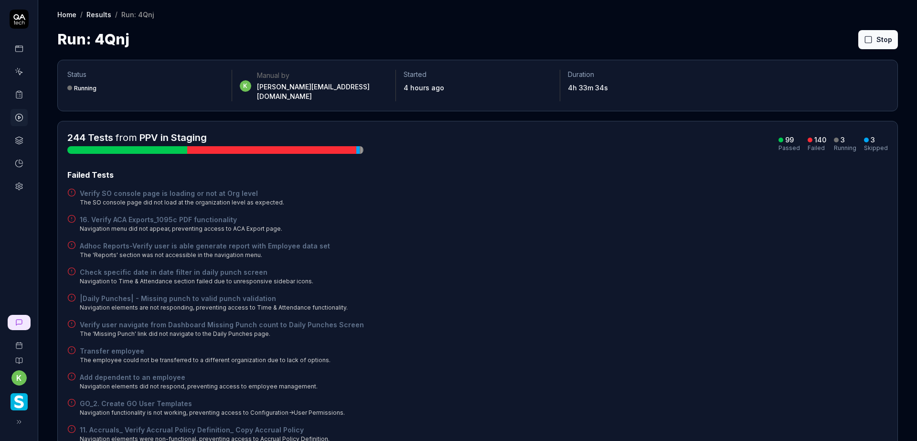
click at [24, 96] on link at bounding box center [19, 94] width 17 height 17
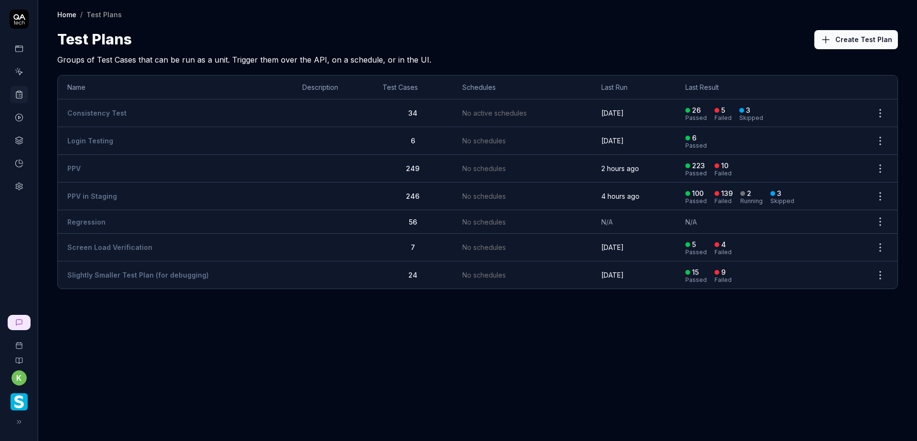
click at [106, 196] on link "PPV in Staging" at bounding box center [92, 196] width 50 height 8
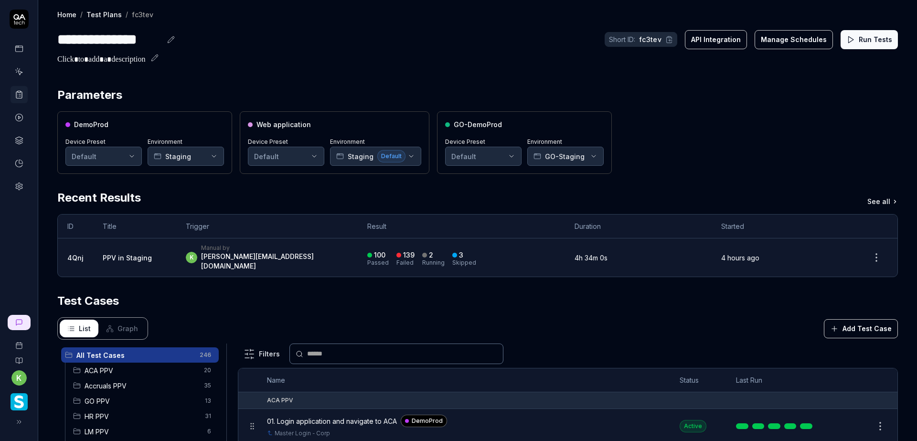
click at [855, 43] on button "Run Tests" at bounding box center [869, 39] width 57 height 19
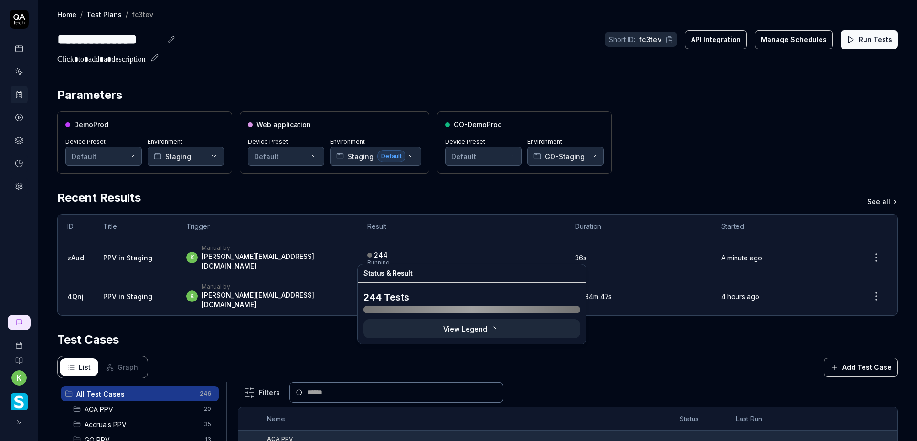
click at [450, 252] on div "244 Running" at bounding box center [461, 258] width 188 height 16
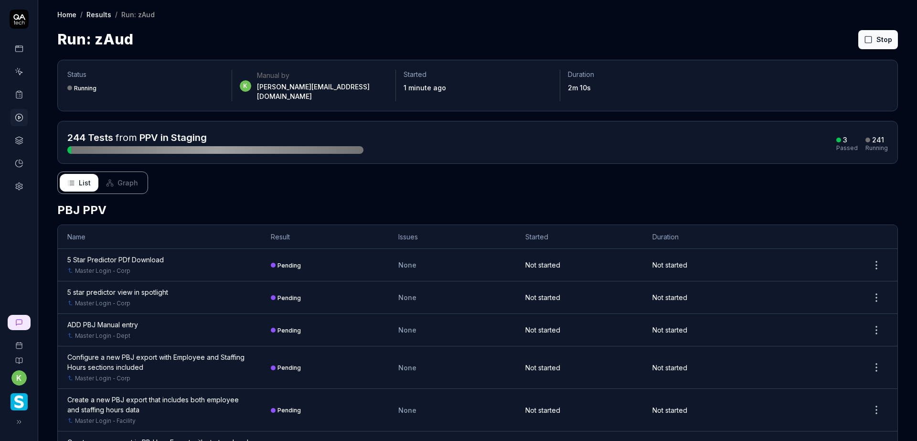
click at [686, 202] on h2 "PBJ PPV" at bounding box center [477, 210] width 841 height 17
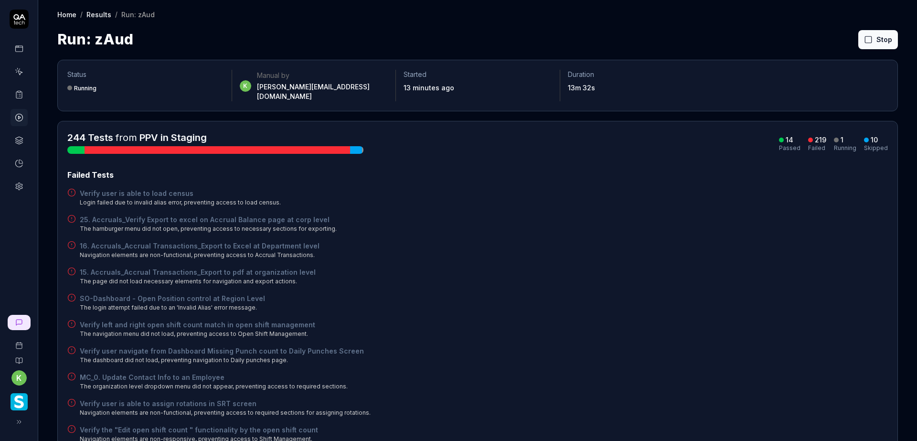
click at [853, 39] on button "Rerun failed" at bounding box center [855, 39] width 53 height 19
